Goal: Check status: Check status

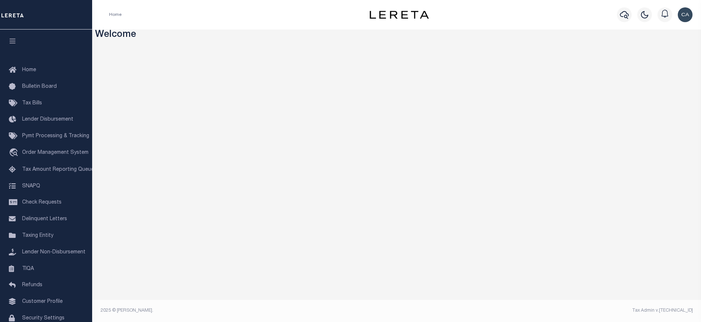
click at [226, 18] on div "Home" at bounding box center [226, 14] width 247 height 15
click at [292, 38] on h3 "Welcome" at bounding box center [397, 34] width 604 height 11
click at [53, 154] on span "Order Management System" at bounding box center [55, 152] width 66 height 5
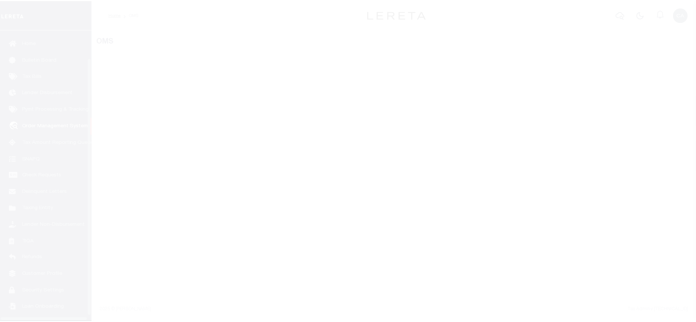
scroll to position [37, 0]
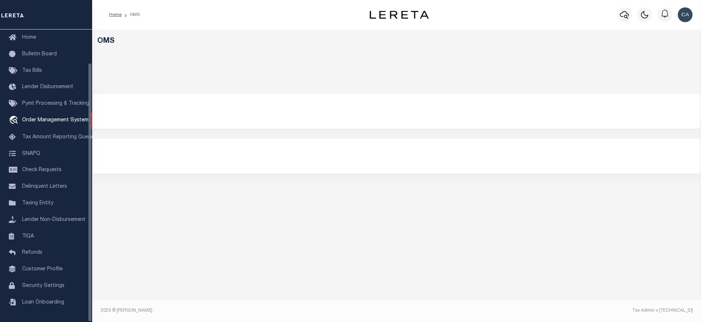
select select "200"
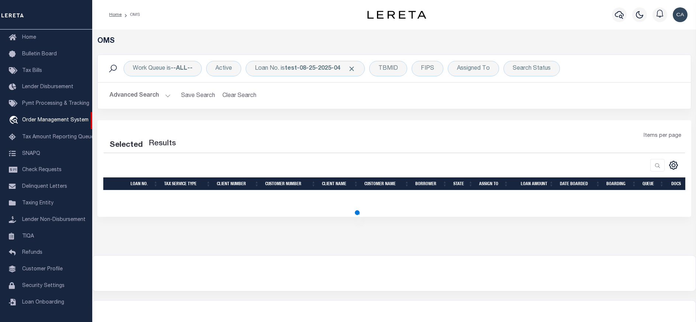
select select "200"
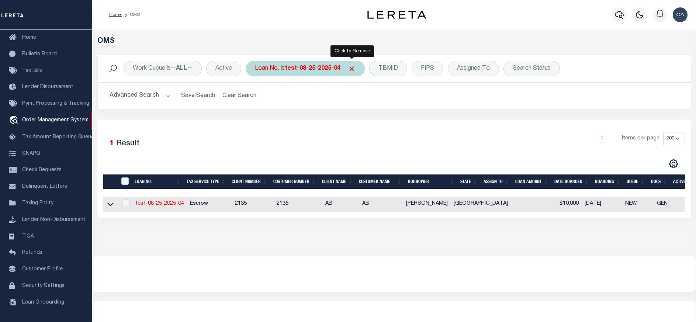
click at [355, 69] on span "Click to Remove" at bounding box center [352, 69] width 8 height 8
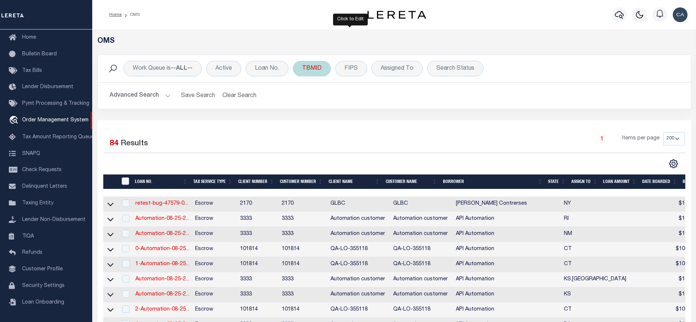
click at [323, 70] on div "TBMID" at bounding box center [312, 68] width 38 height 15
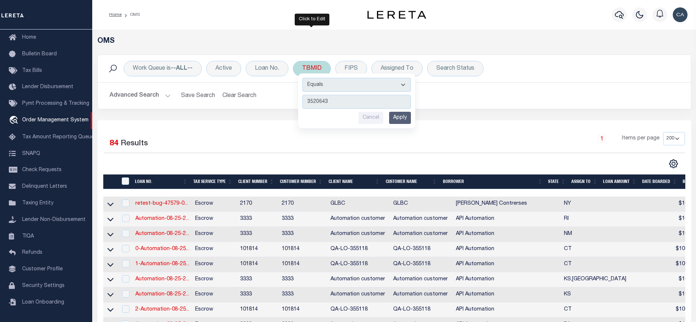
type input "3520643"
click at [401, 119] on input "Apply" at bounding box center [400, 118] width 22 height 12
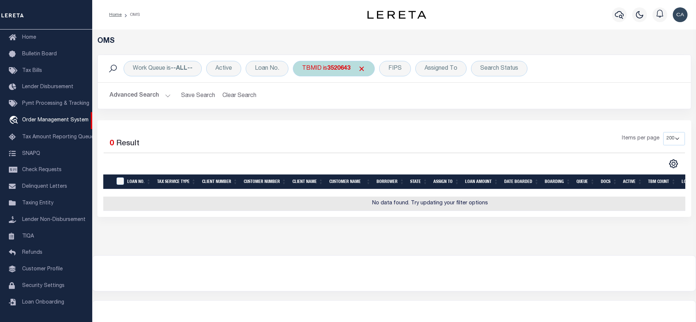
click at [328, 74] on div "TBMID is 3520643" at bounding box center [334, 68] width 82 height 15
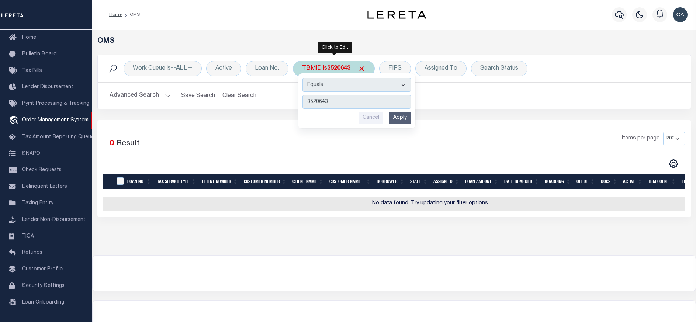
click at [381, 115] on input "Cancel" at bounding box center [370, 118] width 25 height 12
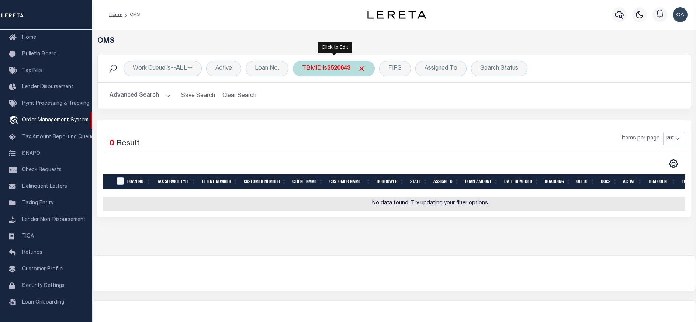
click at [360, 64] on div "TBMID is 3520643" at bounding box center [334, 68] width 82 height 15
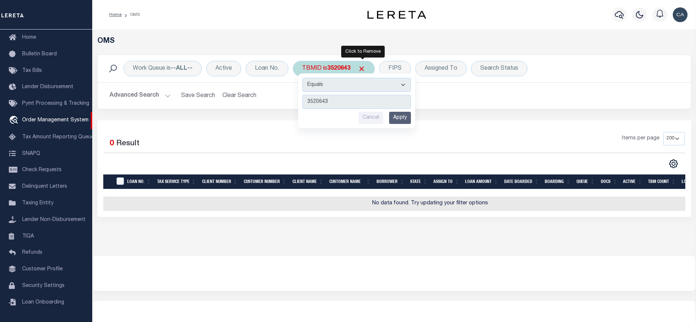
click at [362, 69] on span "Click to Remove" at bounding box center [362, 69] width 8 height 8
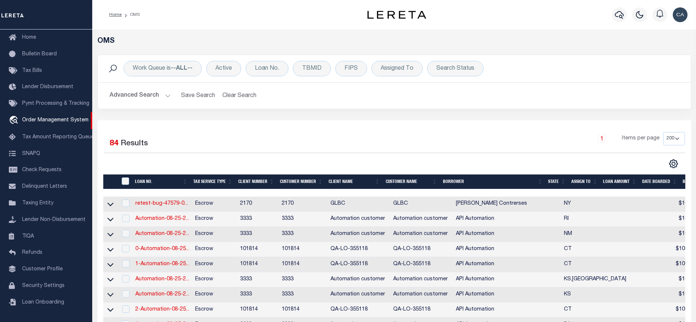
click at [274, 65] on div "Loan No." at bounding box center [267, 68] width 43 height 15
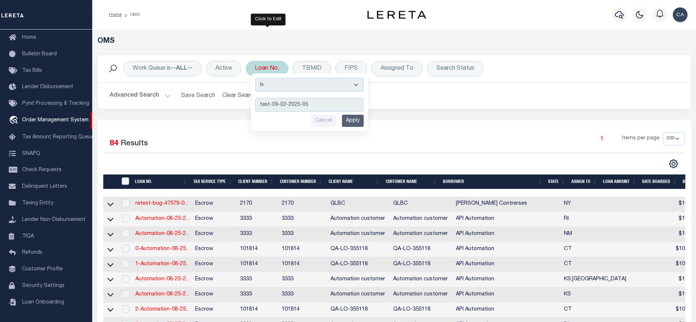
type input "test-09-02-2025-05"
click at [349, 121] on input "Apply" at bounding box center [353, 121] width 22 height 12
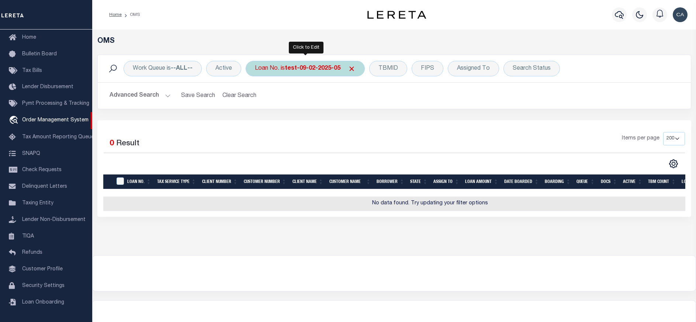
click at [318, 68] on b "test-09-02-2025-05" at bounding box center [313, 69] width 56 height 6
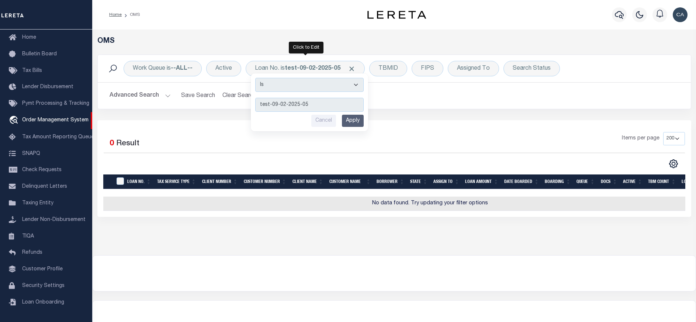
click at [313, 265] on div at bounding box center [394, 273] width 603 height 35
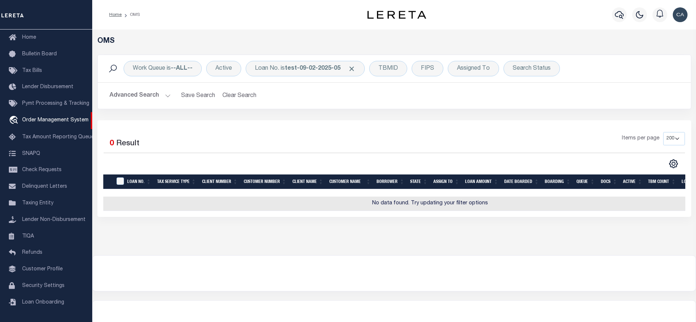
drag, startPoint x: 333, startPoint y: 17, endPoint x: 331, endPoint y: 13, distance: 4.5
click at [331, 15] on div "Home OMS" at bounding box center [225, 14] width 244 height 15
